Goal: Task Accomplishment & Management: Manage account settings

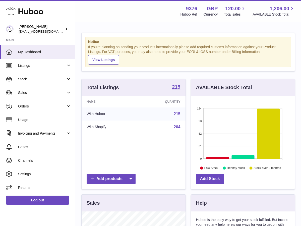
scroll to position [78, 104]
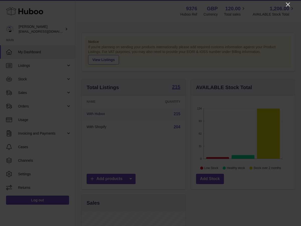
click at [288, 4] on icon "Close" at bounding box center [288, 5] width 4 height 4
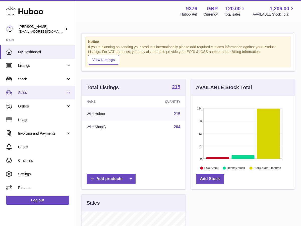
click at [24, 95] on link "Sales" at bounding box center [37, 93] width 75 height 14
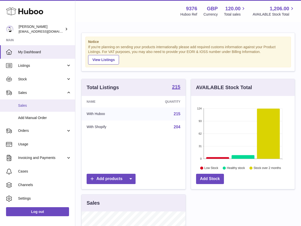
click at [26, 102] on link "Sales" at bounding box center [37, 105] width 75 height 12
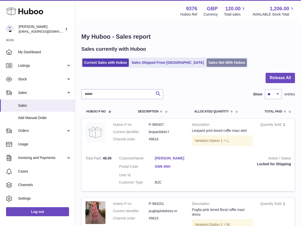
click at [207, 62] on link "Sales Not With Huboo" at bounding box center [227, 63] width 40 height 8
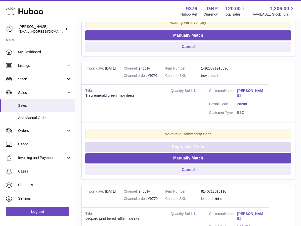
scroll to position [299, 0]
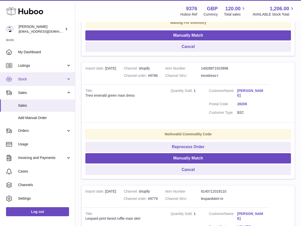
click at [38, 81] on link "Stock" at bounding box center [37, 79] width 75 height 14
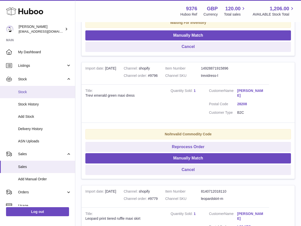
click at [39, 92] on span "Stock" at bounding box center [44, 92] width 53 height 5
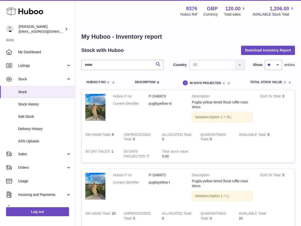
click at [113, 66] on input "text" at bounding box center [122, 65] width 82 height 10
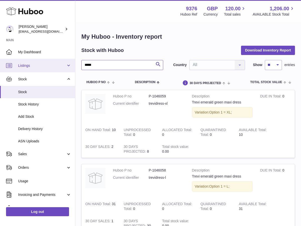
type input "*****"
click at [52, 65] on span "Listings" at bounding box center [42, 65] width 48 height 5
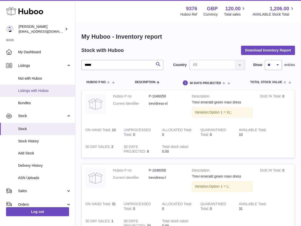
click at [47, 90] on span "Listings with Huboo" at bounding box center [44, 90] width 53 height 5
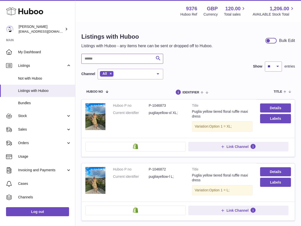
click at [102, 61] on input "text" at bounding box center [122, 59] width 82 height 10
type input "*****"
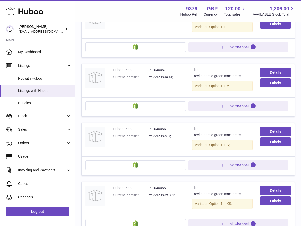
scroll to position [155, 0]
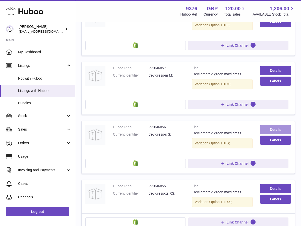
click at [273, 127] on link "Details" at bounding box center [275, 129] width 31 height 9
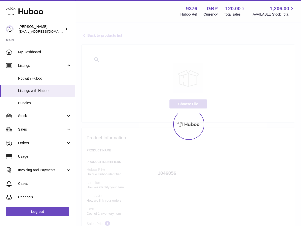
select select
select select "***"
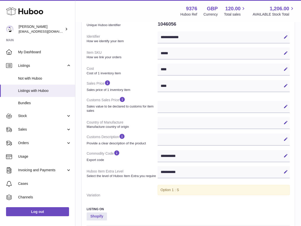
scroll to position [183, 0]
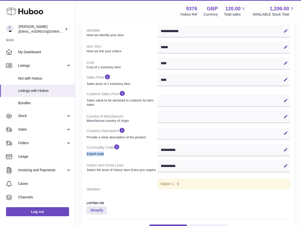
drag, startPoint x: 190, startPoint y: 146, endPoint x: 145, endPoint y: 145, distance: 44.7
click at [145, 145] on dl "**********" at bounding box center [188, 102] width 203 height 184
click at [162, 146] on div "**********" at bounding box center [224, 150] width 132 height 12
click at [285, 147] on icon at bounding box center [286, 149] width 5 height 5
drag, startPoint x: 187, startPoint y: 147, endPoint x: 141, endPoint y: 143, distance: 45.8
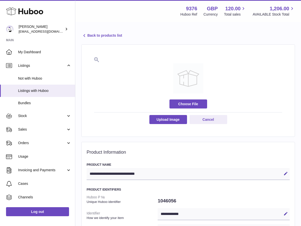
scroll to position [0, 0]
click at [106, 33] on link "Back to products list" at bounding box center [101, 36] width 41 height 6
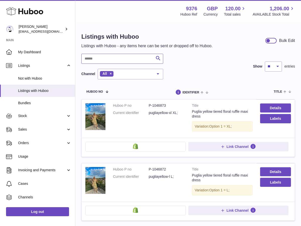
click at [118, 59] on input "text" at bounding box center [122, 59] width 82 height 10
type input "*****"
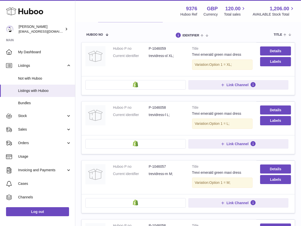
scroll to position [58, 0]
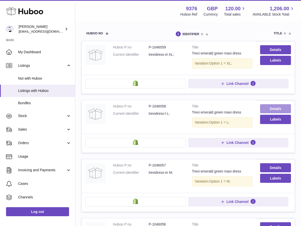
click at [269, 107] on link "Details" at bounding box center [275, 108] width 31 height 9
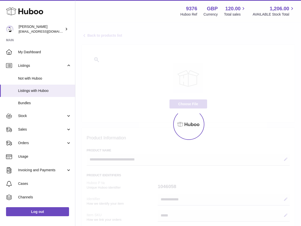
select select
select select "***"
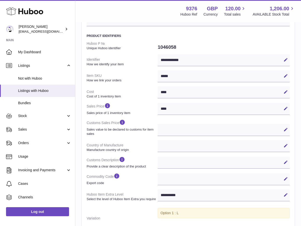
scroll to position [138, 0]
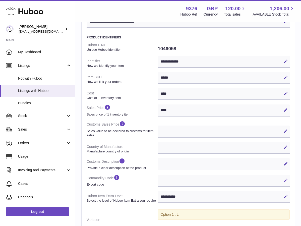
click at [290, 179] on button "Edit" at bounding box center [286, 180] width 8 height 8
paste input "**********"
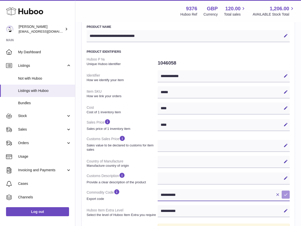
type input "**********"
click at [285, 193] on icon at bounding box center [286, 194] width 5 height 5
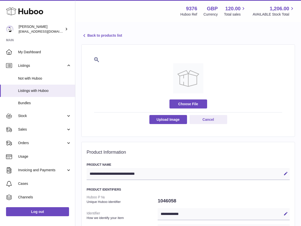
scroll to position [0, 0]
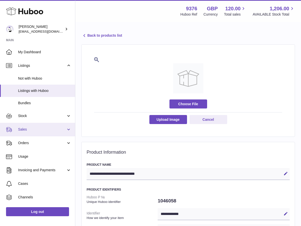
click at [34, 126] on link "Sales" at bounding box center [37, 130] width 75 height 14
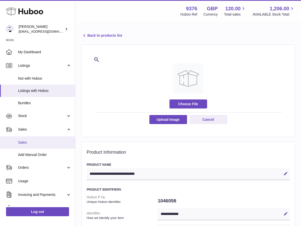
click at [36, 140] on span "Sales" at bounding box center [44, 142] width 53 height 5
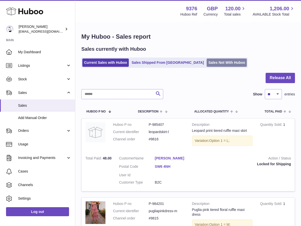
click at [208, 63] on link "Sales Not With Huboo" at bounding box center [227, 63] width 40 height 8
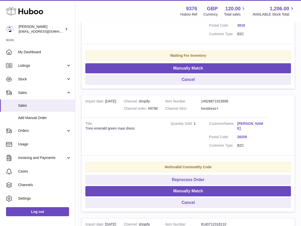
scroll to position [273, 0]
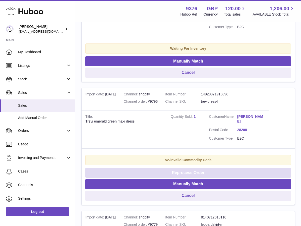
click at [221, 168] on button "Reprocess Order" at bounding box center [188, 173] width 206 height 10
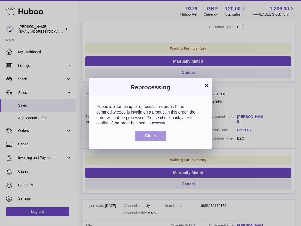
click at [160, 135] on button "Close" at bounding box center [150, 136] width 31 height 10
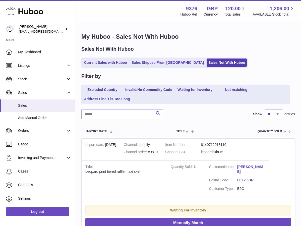
scroll to position [0, 0]
click at [96, 87] on link "Excluded Country" at bounding box center [102, 90] width 40 height 8
